Goal: Transaction & Acquisition: Download file/media

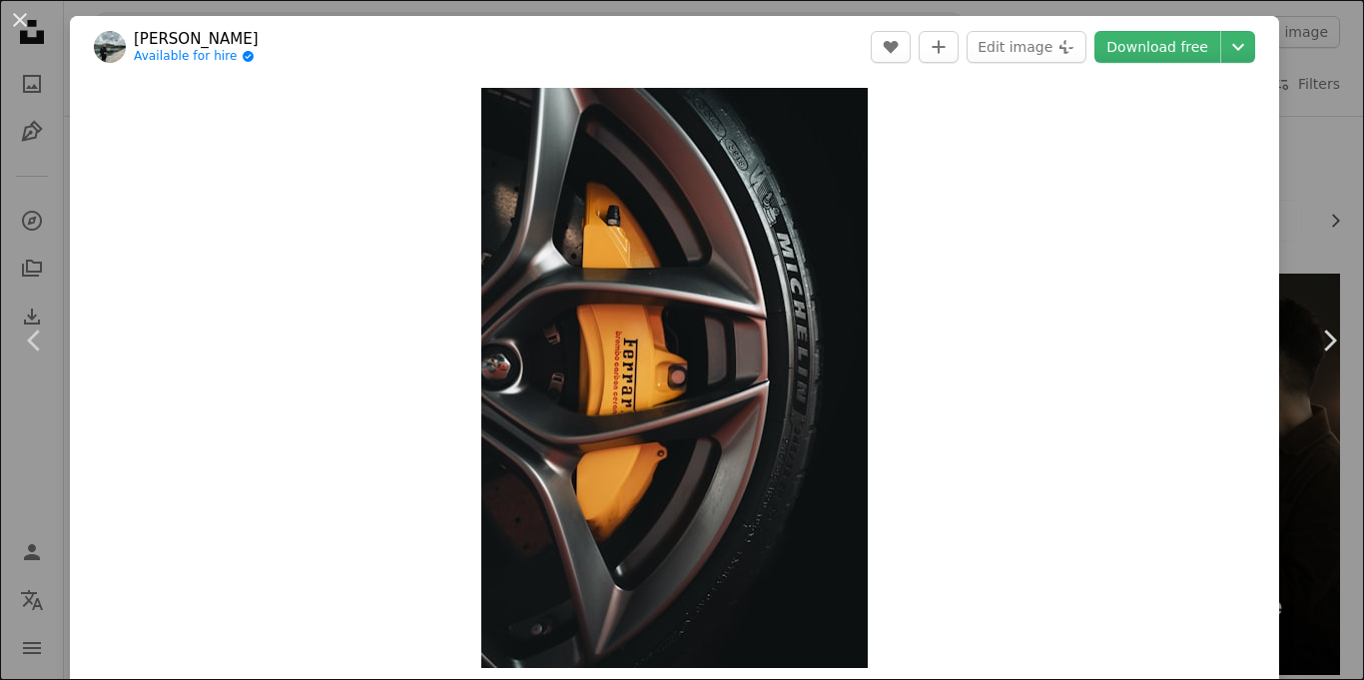
scroll to position [3598, 0]
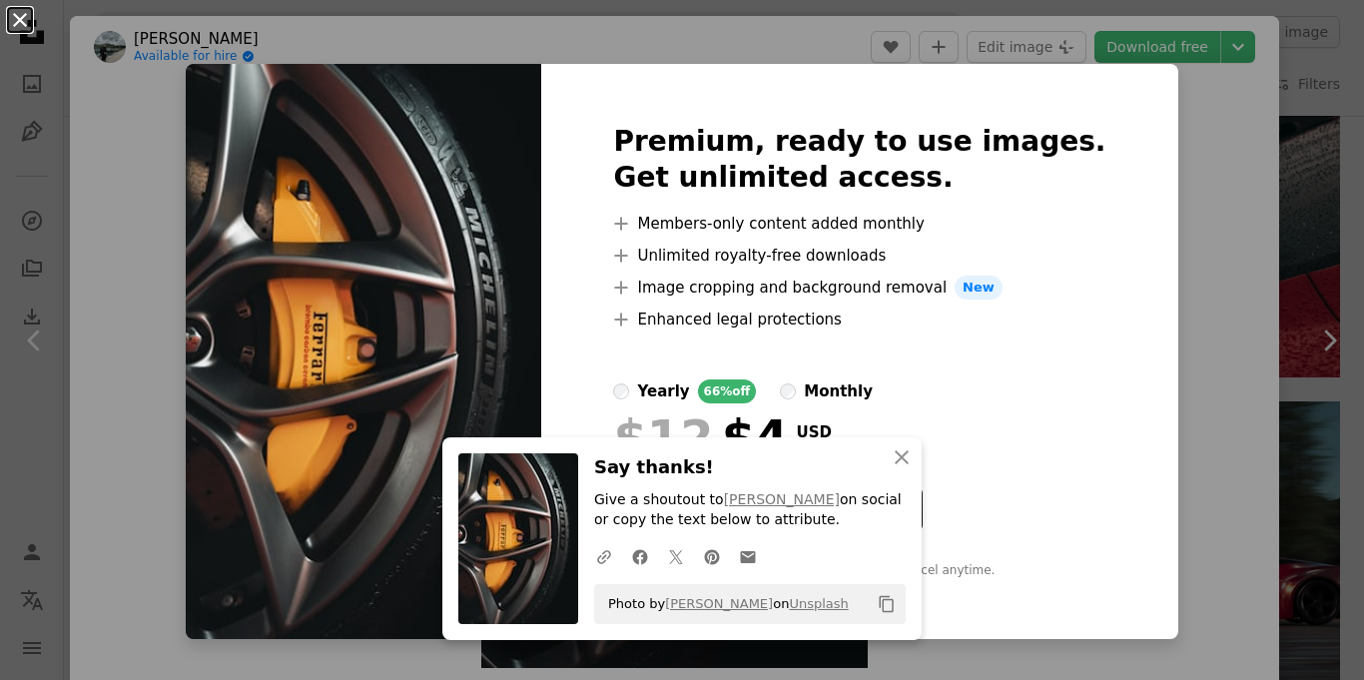
click at [18, 27] on button "An X shape" at bounding box center [20, 20] width 24 height 24
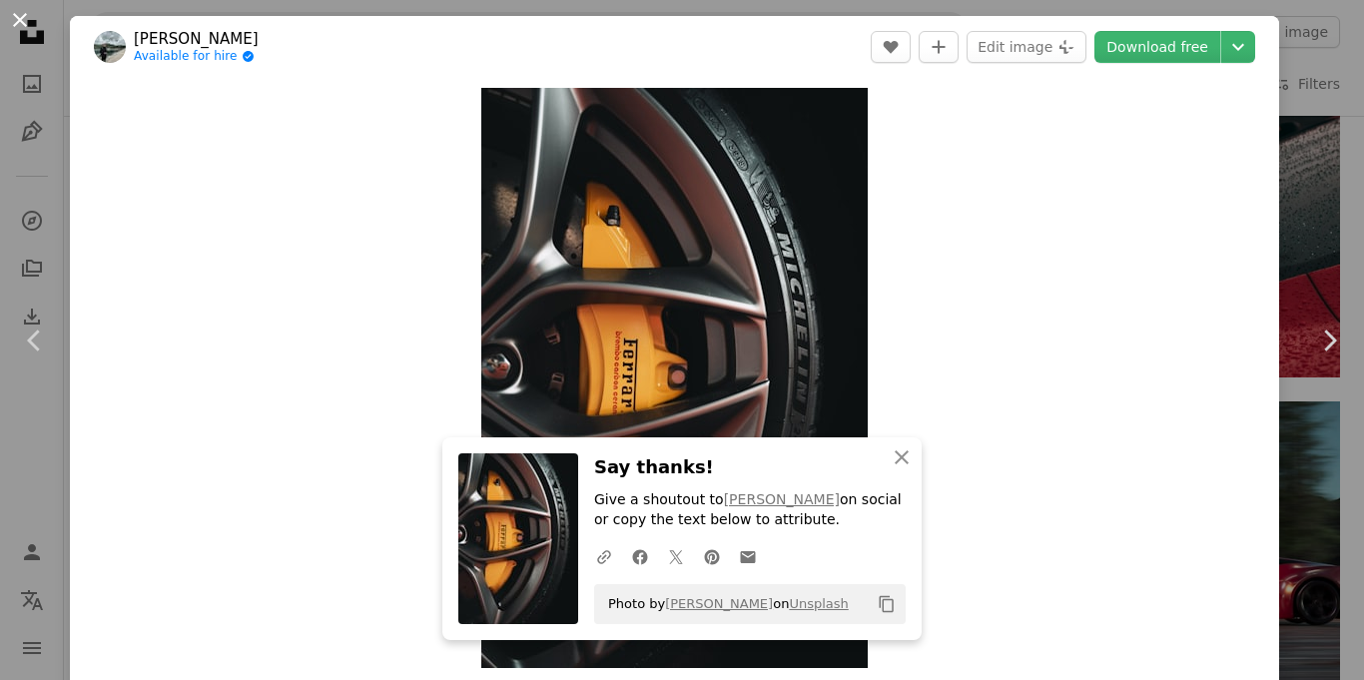
click at [30, 32] on button "An X shape" at bounding box center [20, 20] width 24 height 24
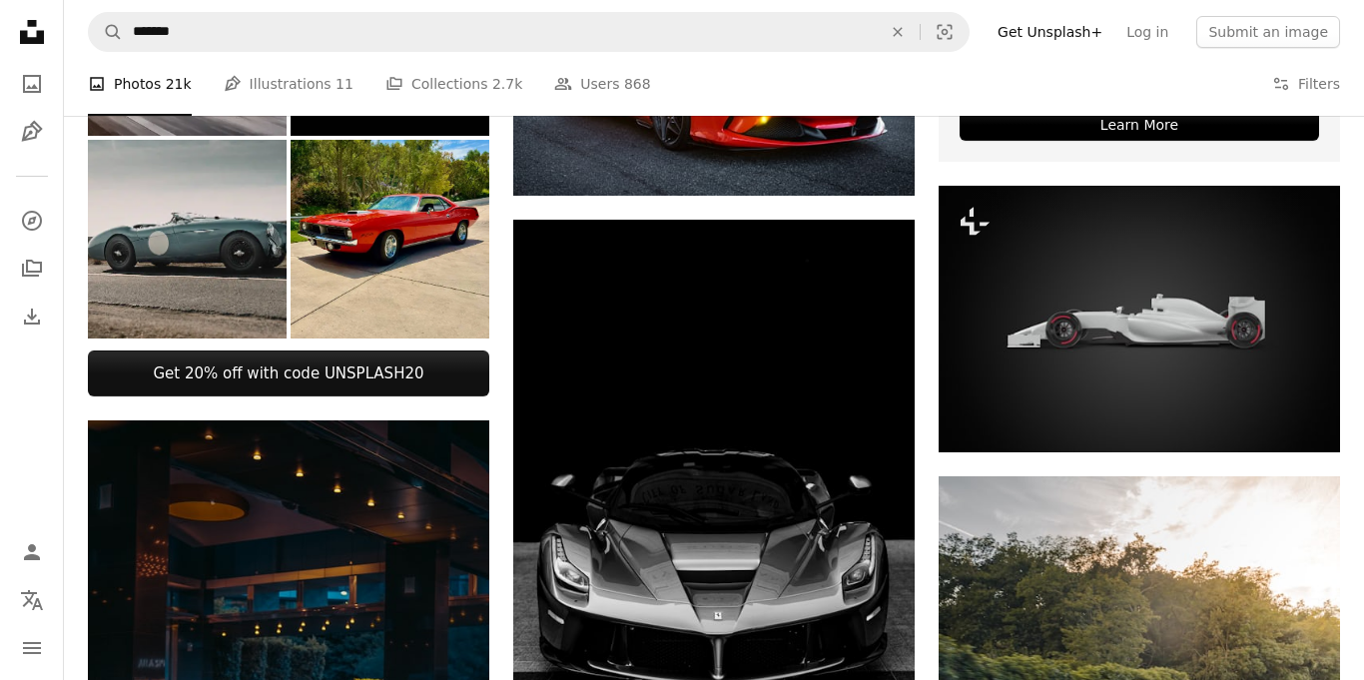
scroll to position [639, 0]
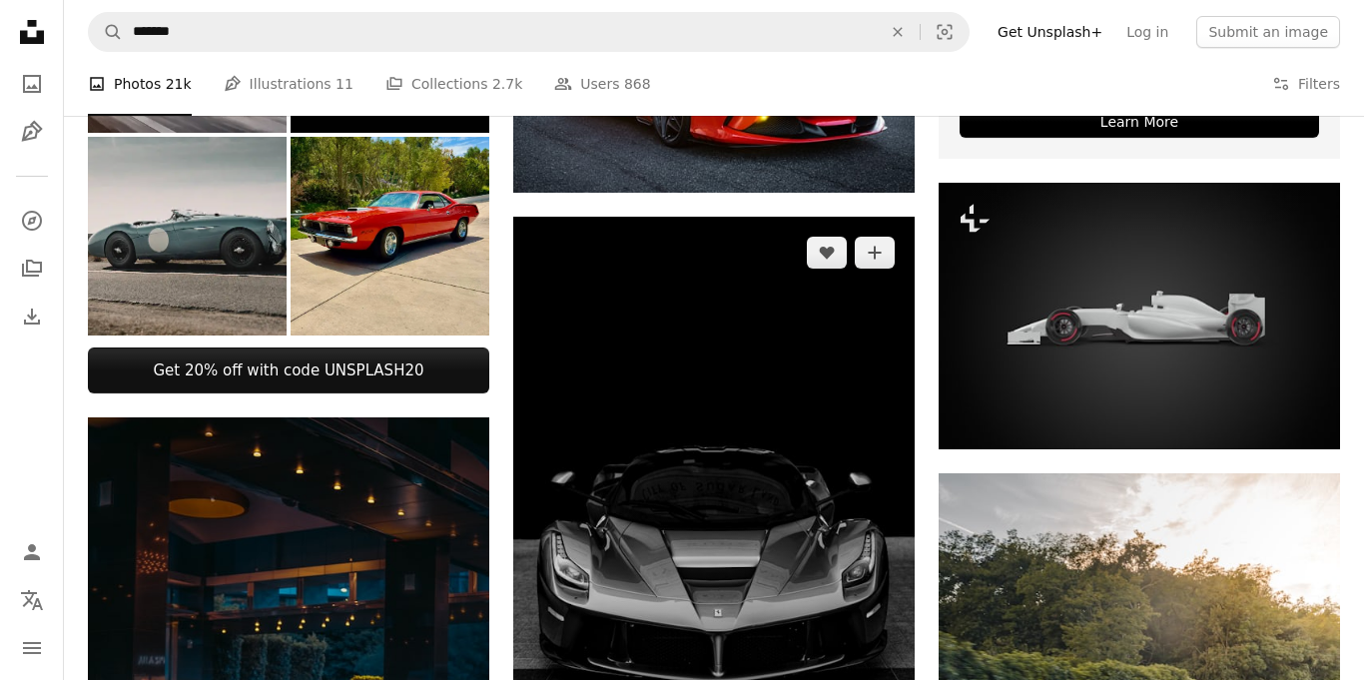
click at [733, 362] on img at bounding box center [713, 499] width 401 height 564
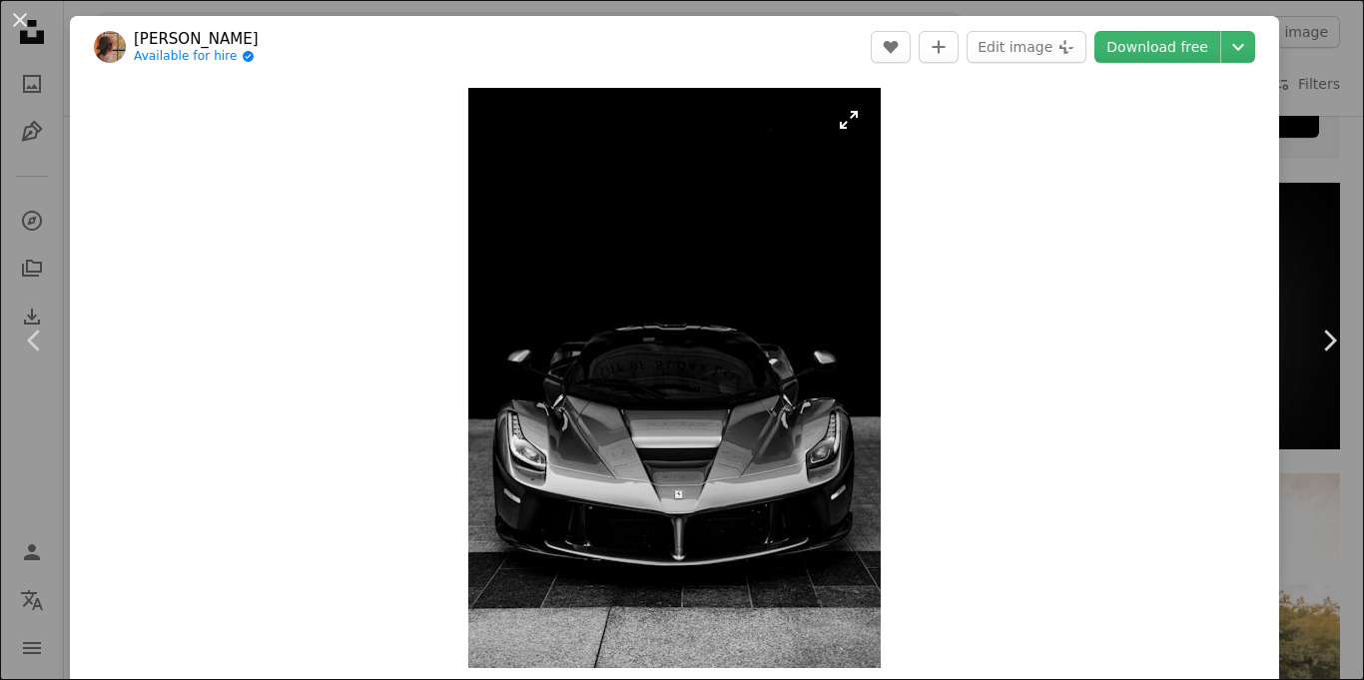
click at [780, 317] on img "Zoom in on this image" at bounding box center [674, 378] width 412 height 580
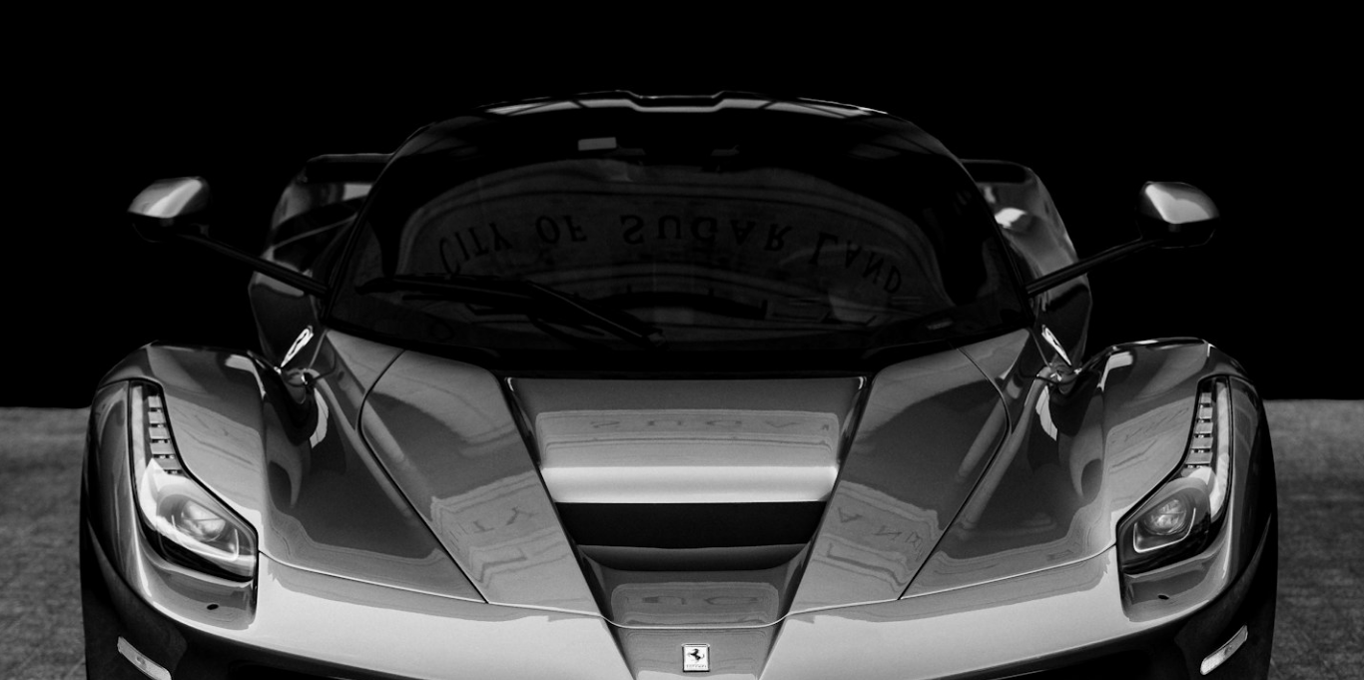
scroll to position [731, 0]
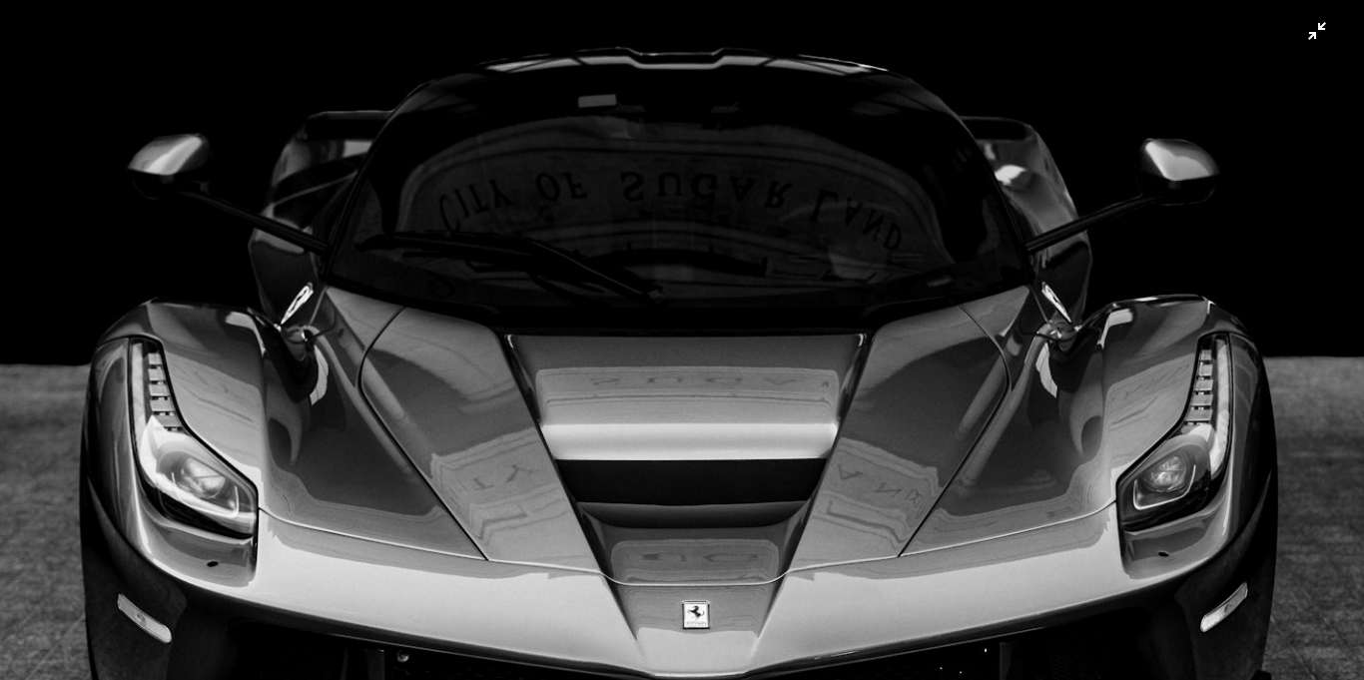
click at [1105, 76] on img "Zoom out on this image" at bounding box center [682, 228] width 1366 height 1921
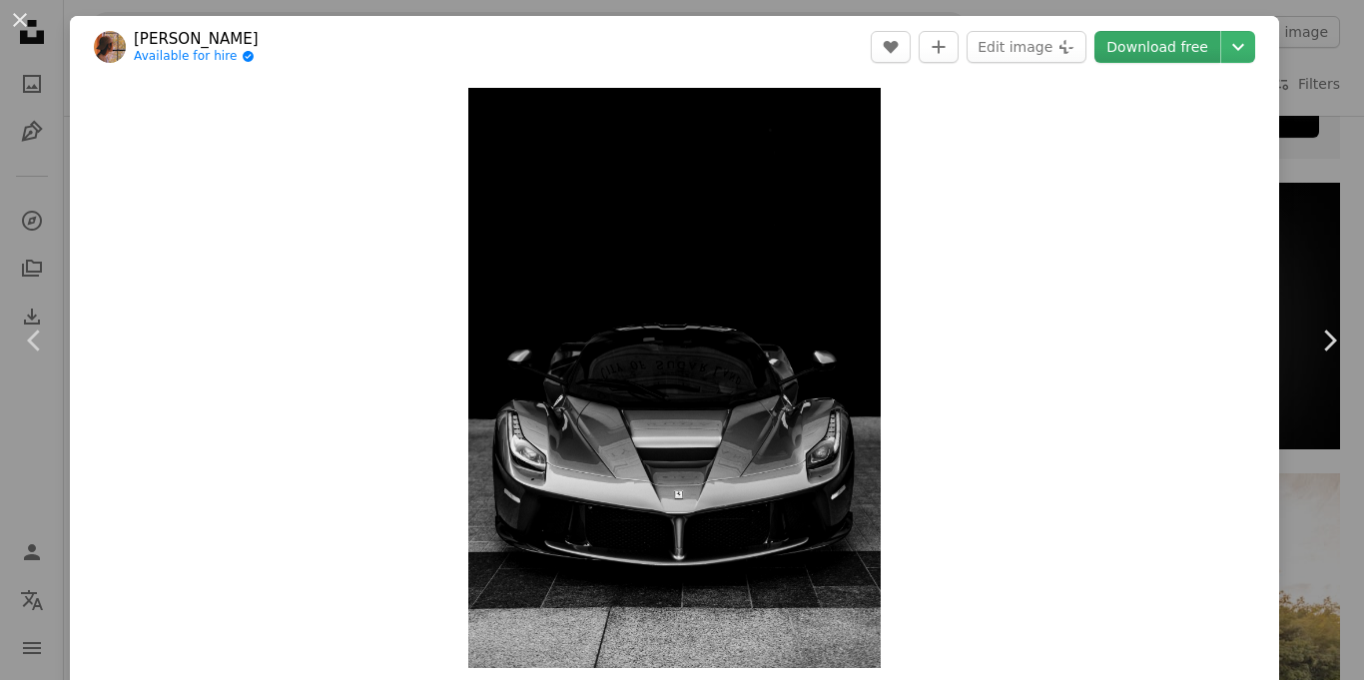
click at [1162, 48] on link "Download free" at bounding box center [1158, 47] width 126 height 32
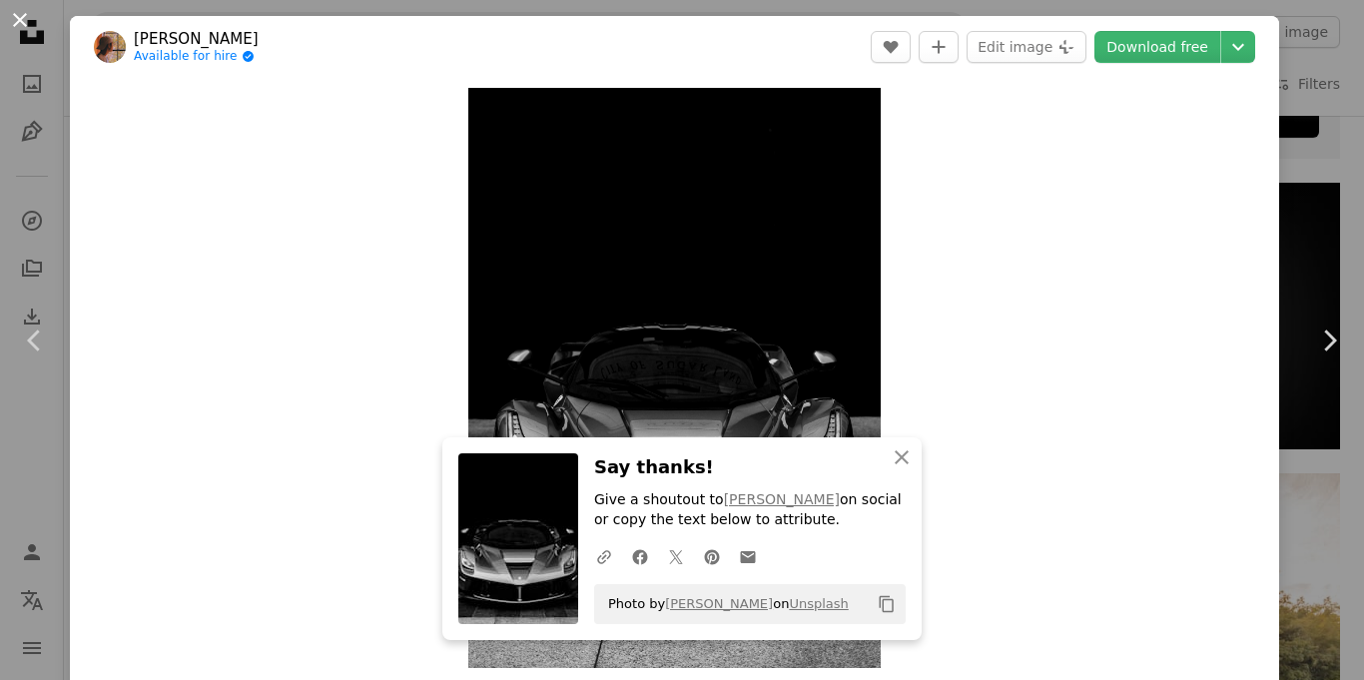
click at [10, 30] on button "An X shape" at bounding box center [20, 20] width 24 height 24
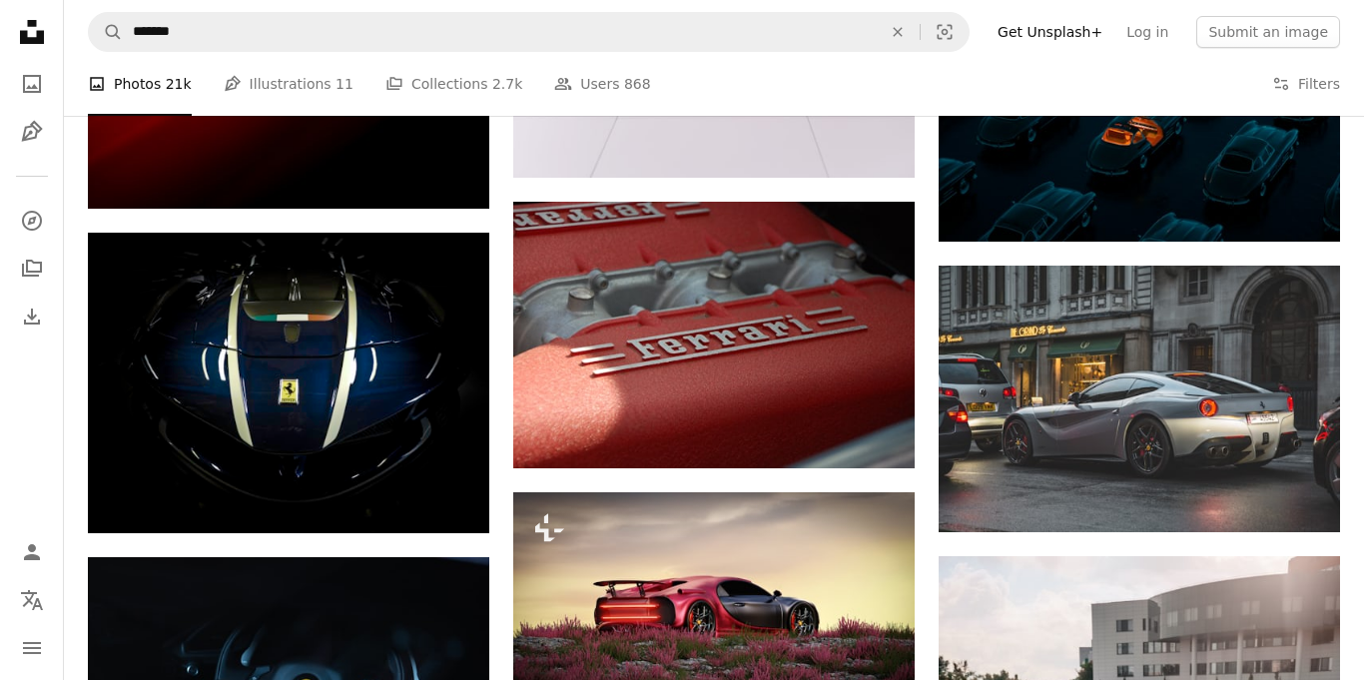
scroll to position [6431, 0]
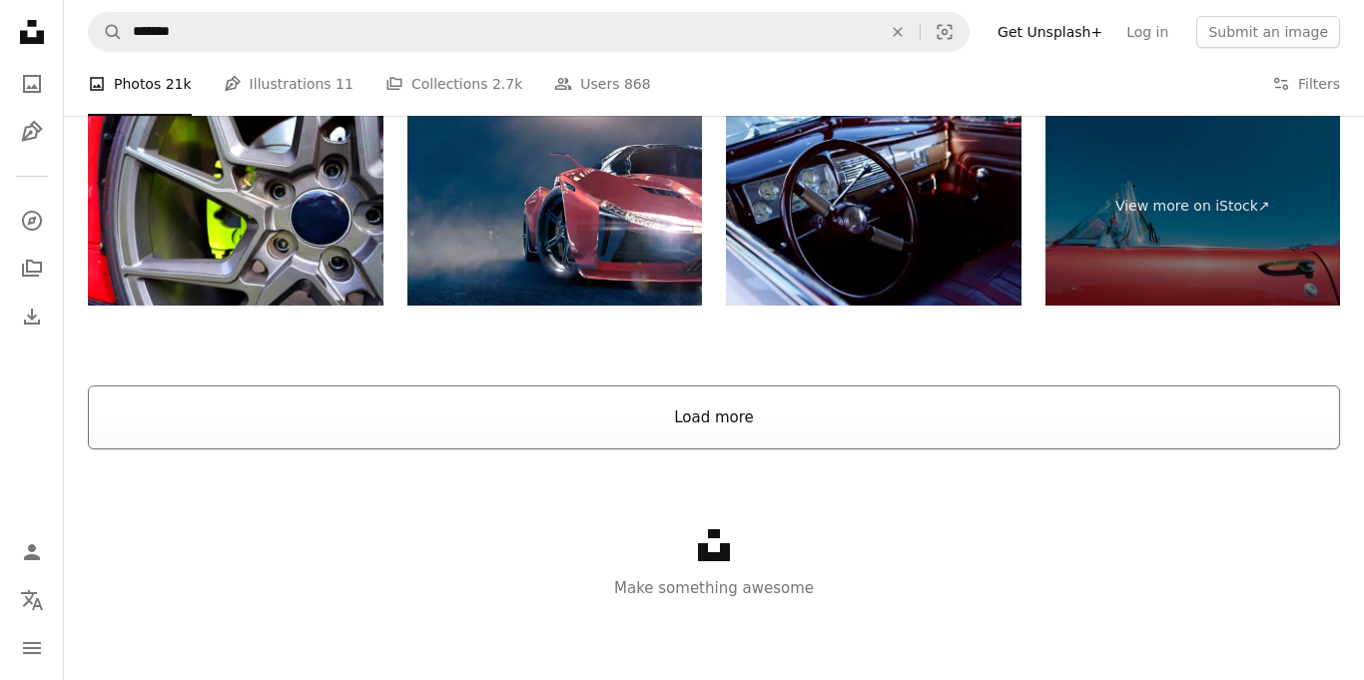
click at [242, 445] on button "Load more" at bounding box center [714, 417] width 1252 height 64
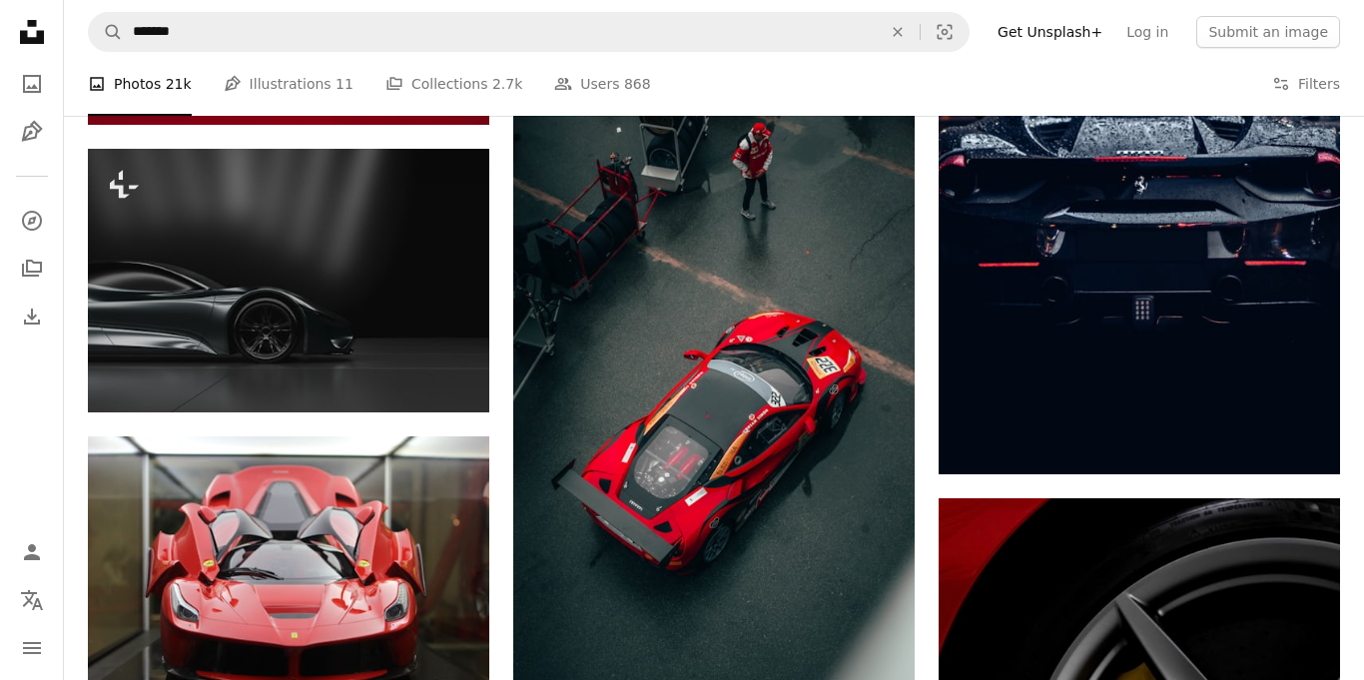
scroll to position [7647, 0]
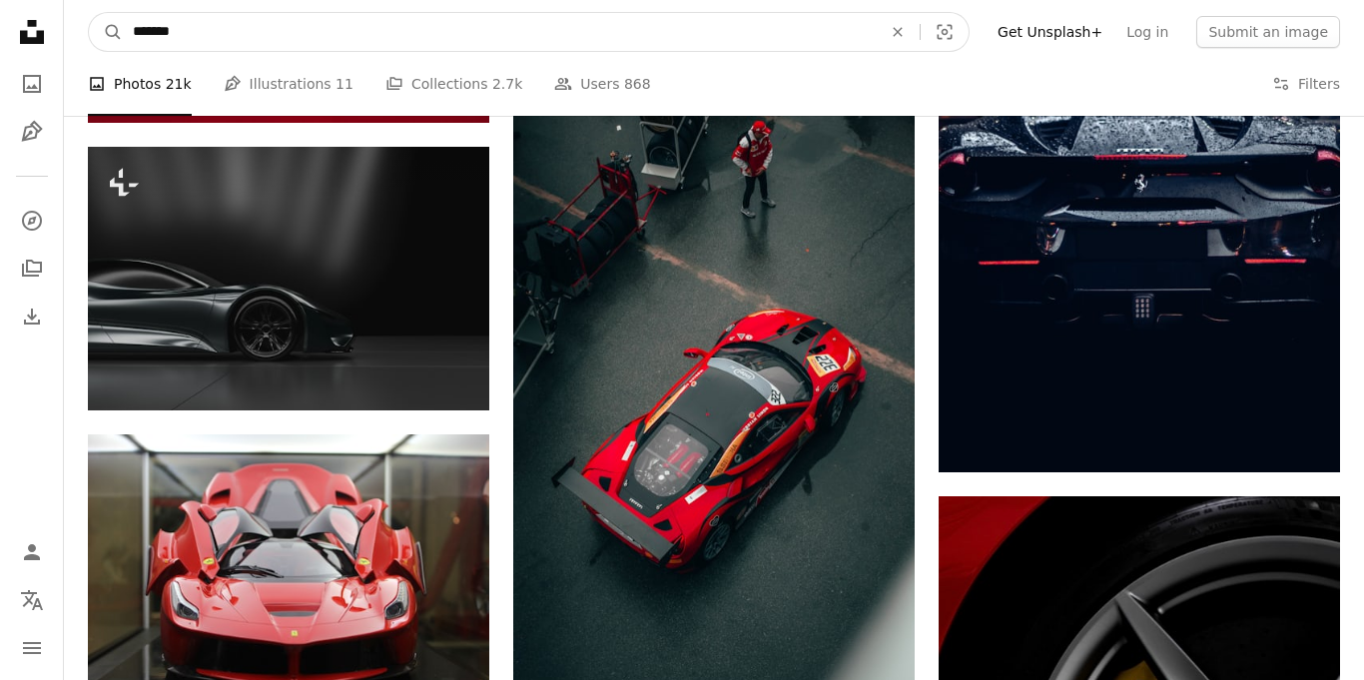
click at [177, 28] on input "*******" at bounding box center [499, 32] width 753 height 38
type input "*"
type input "********"
click at [89, 13] on button "A magnifying glass" at bounding box center [106, 32] width 34 height 38
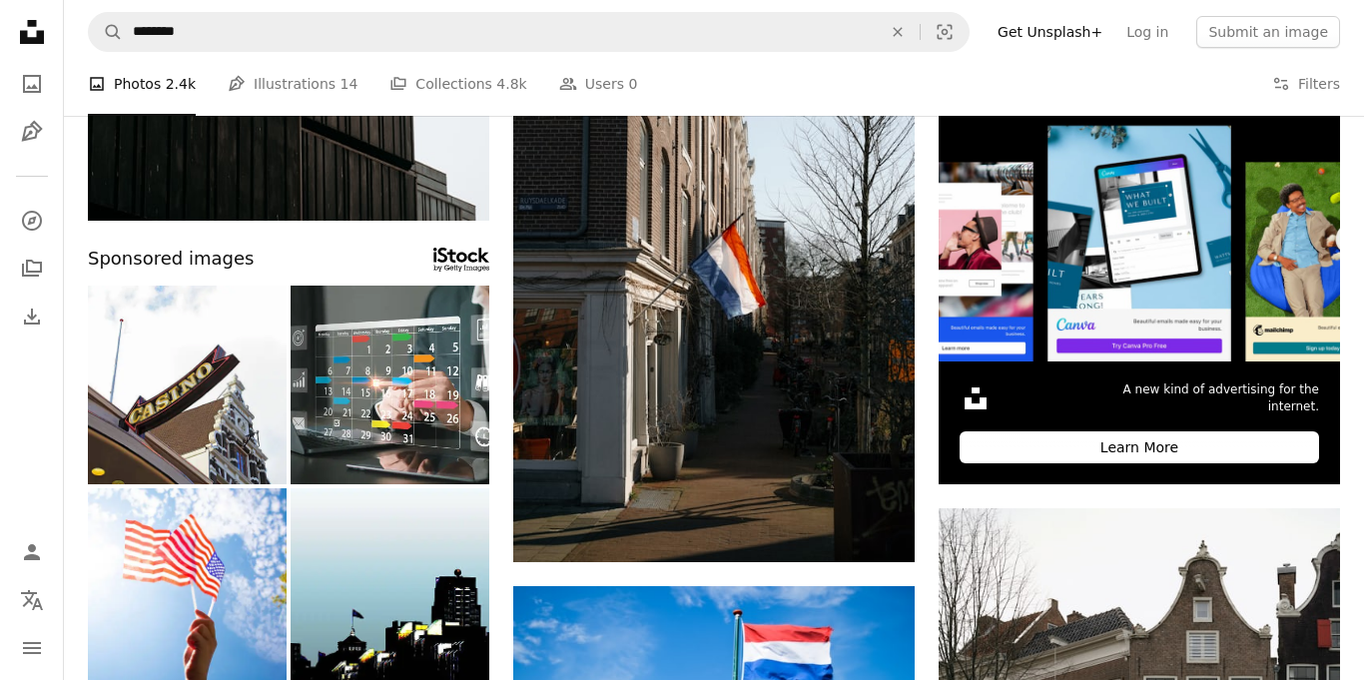
scroll to position [313, 0]
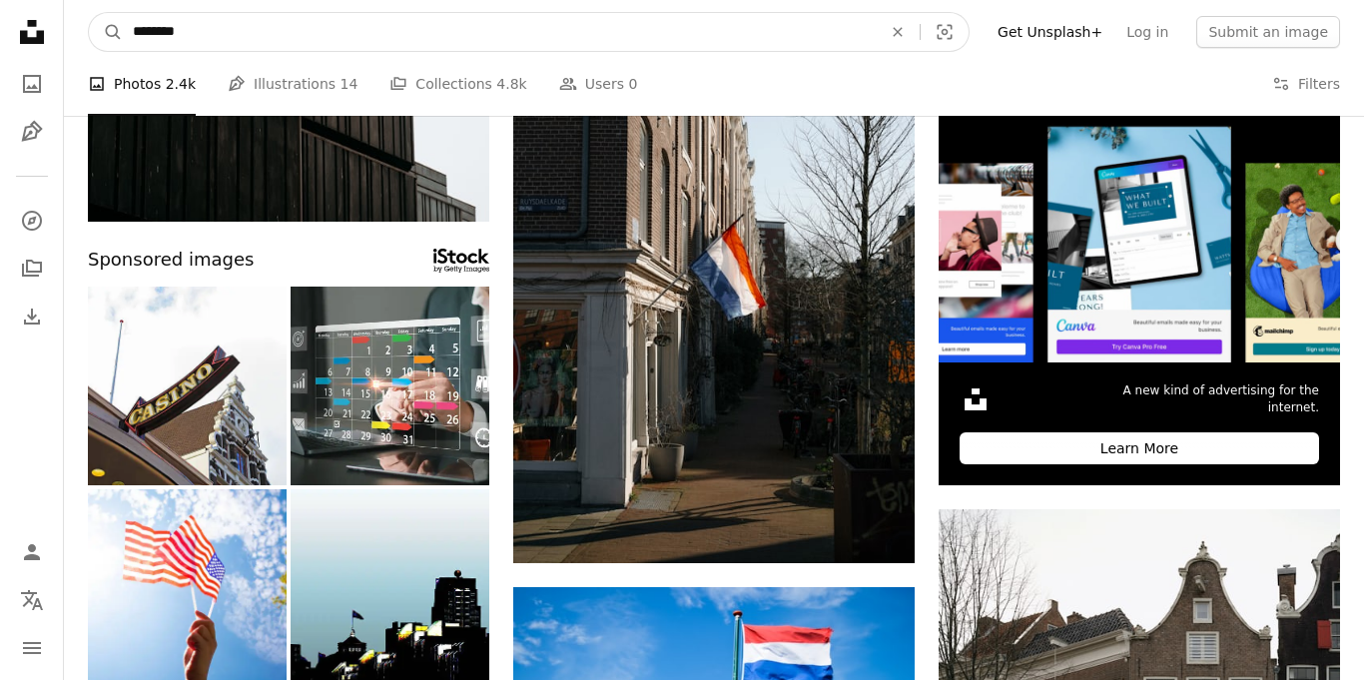
click at [454, 22] on input "********" at bounding box center [499, 32] width 753 height 38
type input "*"
type input "********"
click at [89, 13] on button "A magnifying glass" at bounding box center [106, 32] width 34 height 38
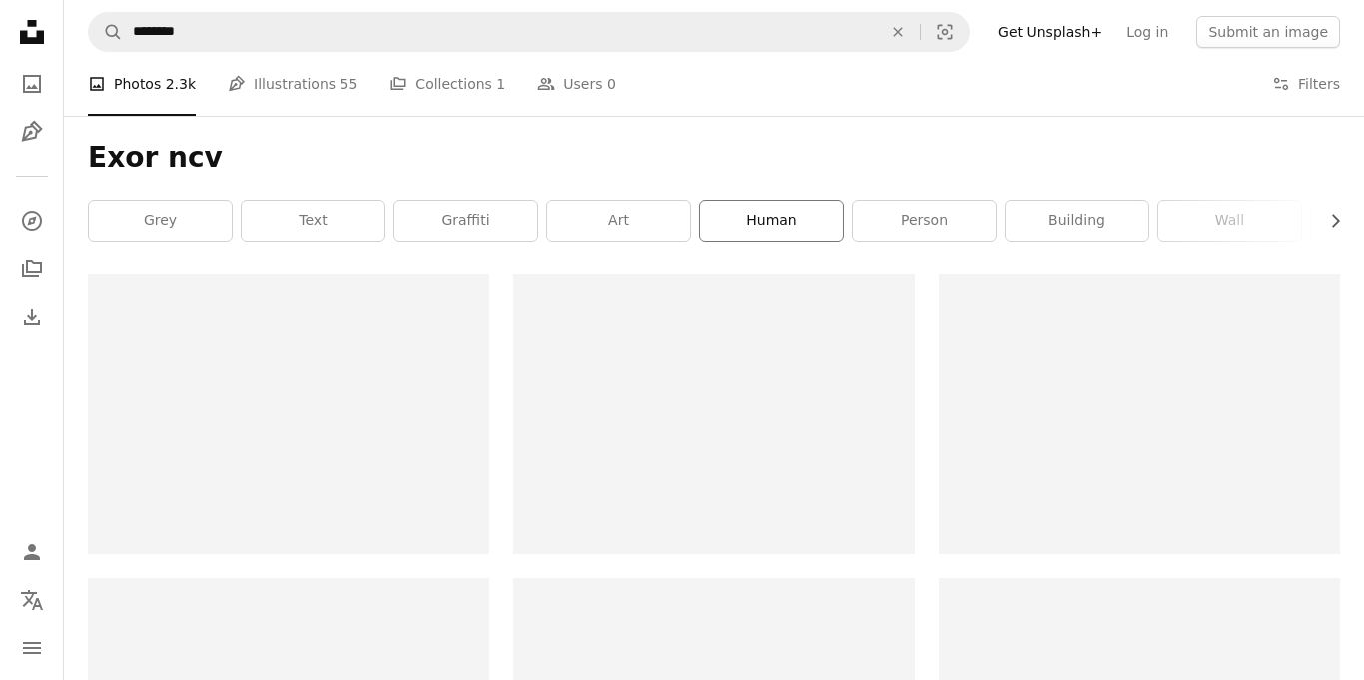
click at [819, 205] on link "human" at bounding box center [771, 221] width 143 height 40
